Goal: Task Accomplishment & Management: Use online tool/utility

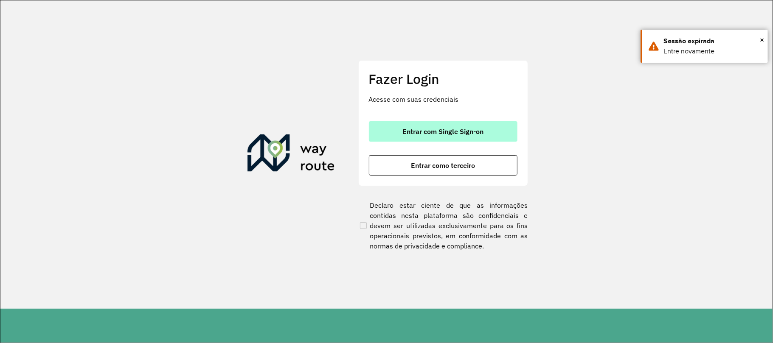
click at [446, 132] on span "Entrar com Single Sign-on" at bounding box center [442, 131] width 81 height 7
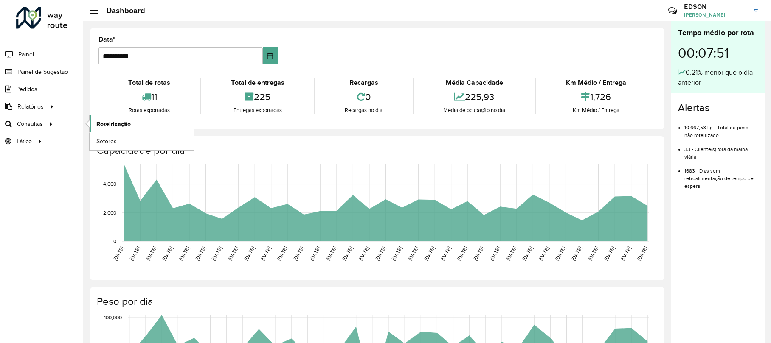
click at [105, 119] on link "Roteirização" at bounding box center [142, 123] width 104 height 17
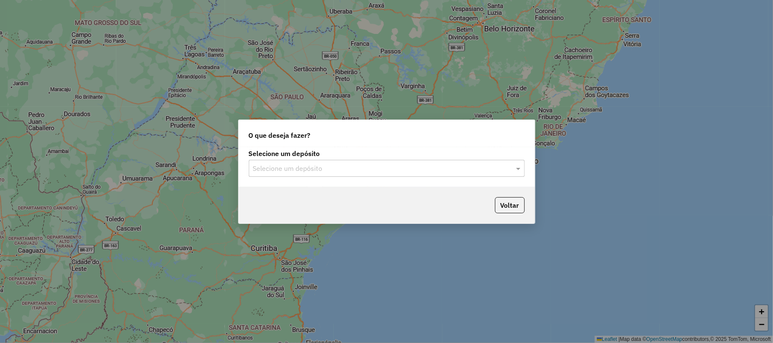
click at [366, 169] on input "text" at bounding box center [378, 169] width 250 height 10
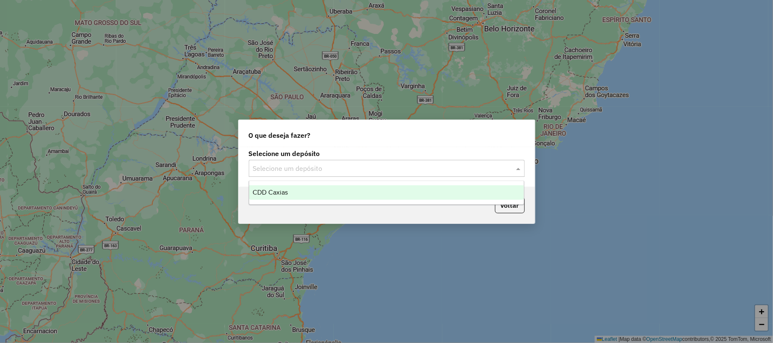
click at [267, 190] on span "CDD Caxias" at bounding box center [270, 192] width 35 height 7
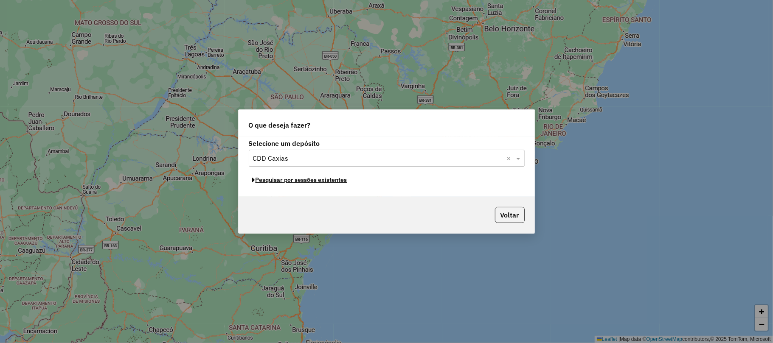
click at [306, 178] on button "Pesquisar por sessões existentes" at bounding box center [300, 180] width 102 height 13
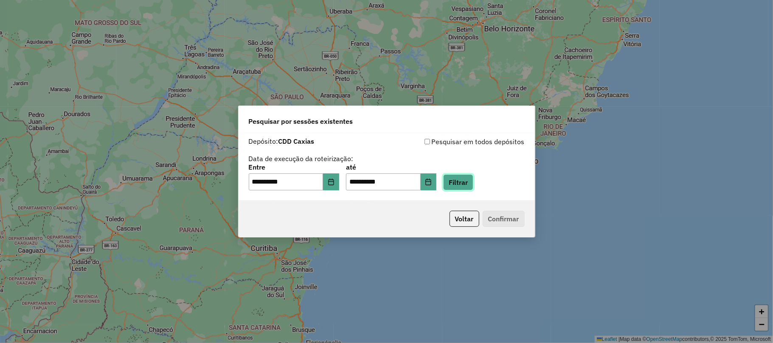
click at [464, 182] on button "Filtrar" at bounding box center [458, 182] width 30 height 16
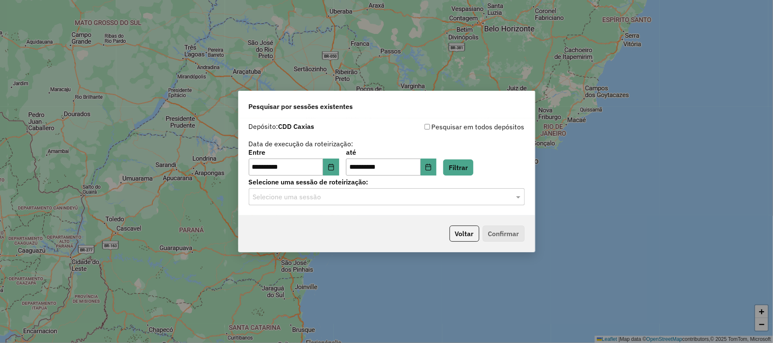
click at [475, 200] on input "text" at bounding box center [378, 197] width 250 height 10
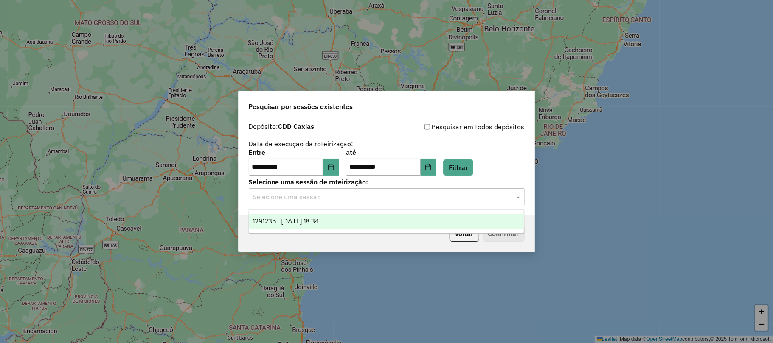
click at [348, 219] on div "1291235 - 09/10/2025 18:34" at bounding box center [386, 221] width 275 height 14
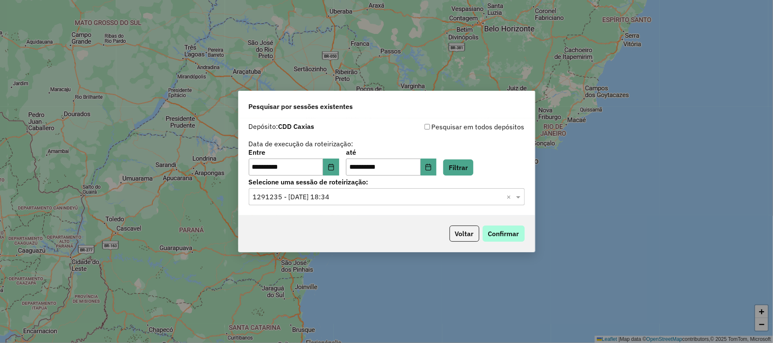
drag, startPoint x: 510, startPoint y: 225, endPoint x: 511, endPoint y: 233, distance: 8.1
click at [511, 233] on div "Voltar Confirmar" at bounding box center [387, 234] width 296 height 37
click at [511, 233] on button "Confirmar" at bounding box center [504, 234] width 42 height 16
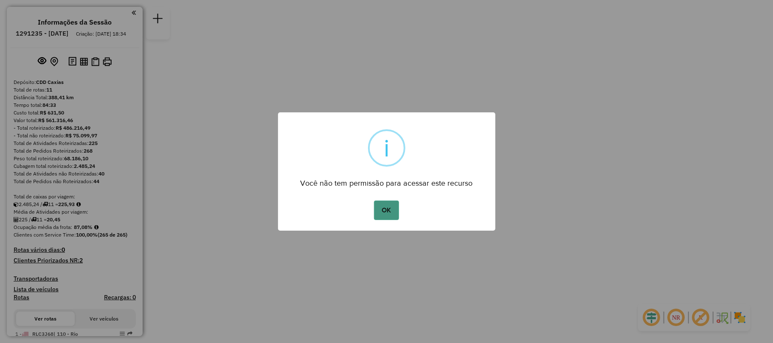
click at [383, 213] on button "OK" at bounding box center [386, 211] width 25 height 20
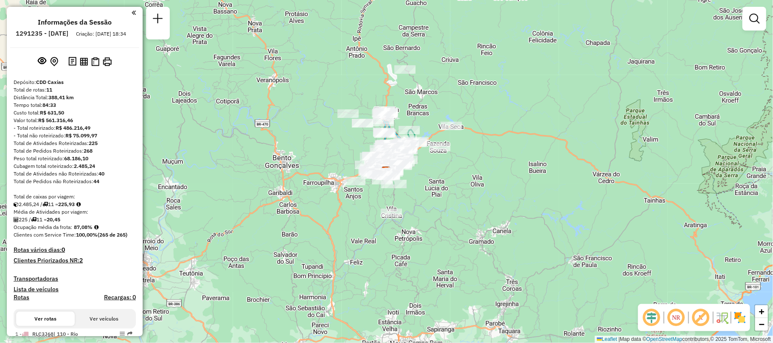
scroll to position [113, 0]
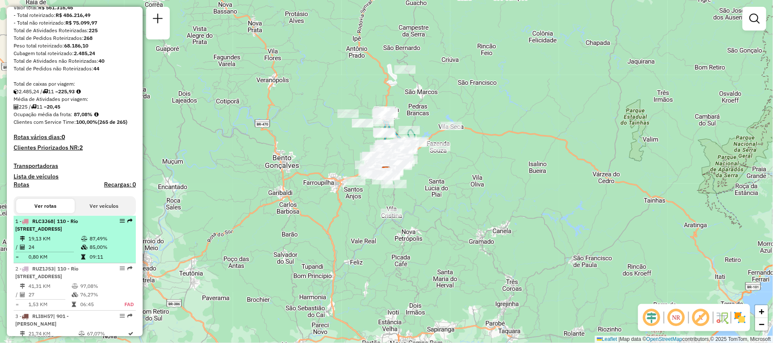
click at [56, 232] on span "| 110 - Rio Branco/ São Caetano , 112 - São Caetano, 120 - Cruzeiro/ Planalto ,…" at bounding box center [46, 225] width 63 height 14
select select "**********"
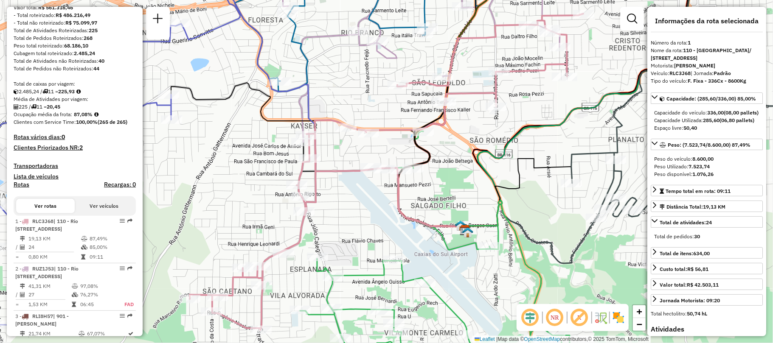
drag, startPoint x: 58, startPoint y: 235, endPoint x: 314, endPoint y: 146, distance: 271.3
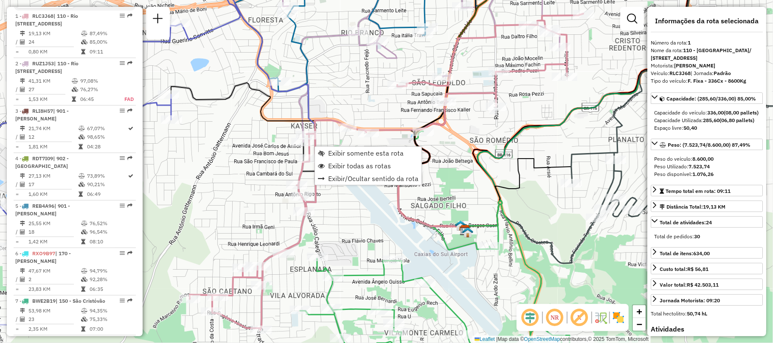
scroll to position [329, 0]
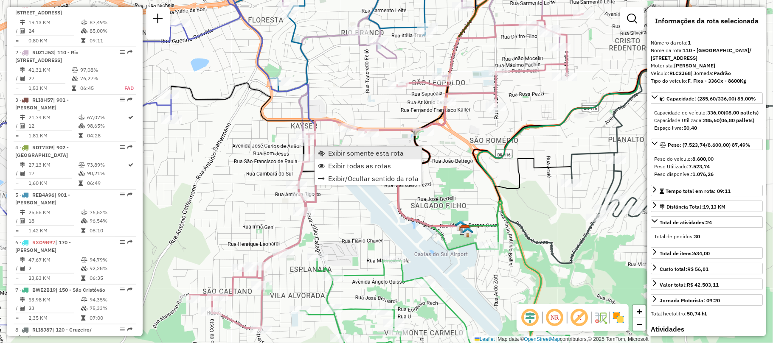
click at [320, 152] on span "Exibir somente esta rota" at bounding box center [321, 153] width 7 height 7
